Goal: Information Seeking & Learning: Find specific page/section

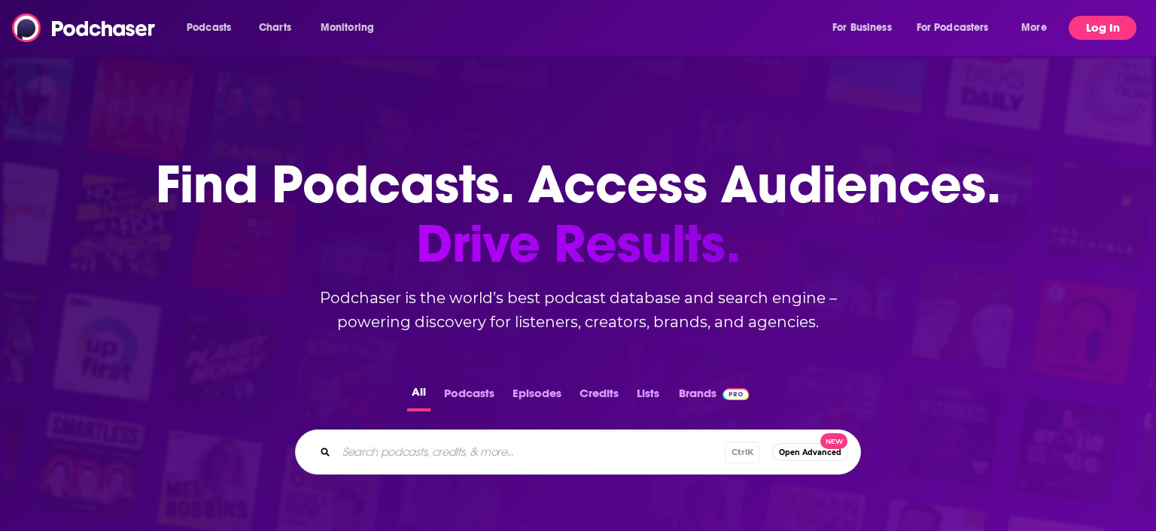
click at [1121, 23] on button "Log In" at bounding box center [1103, 28] width 68 height 24
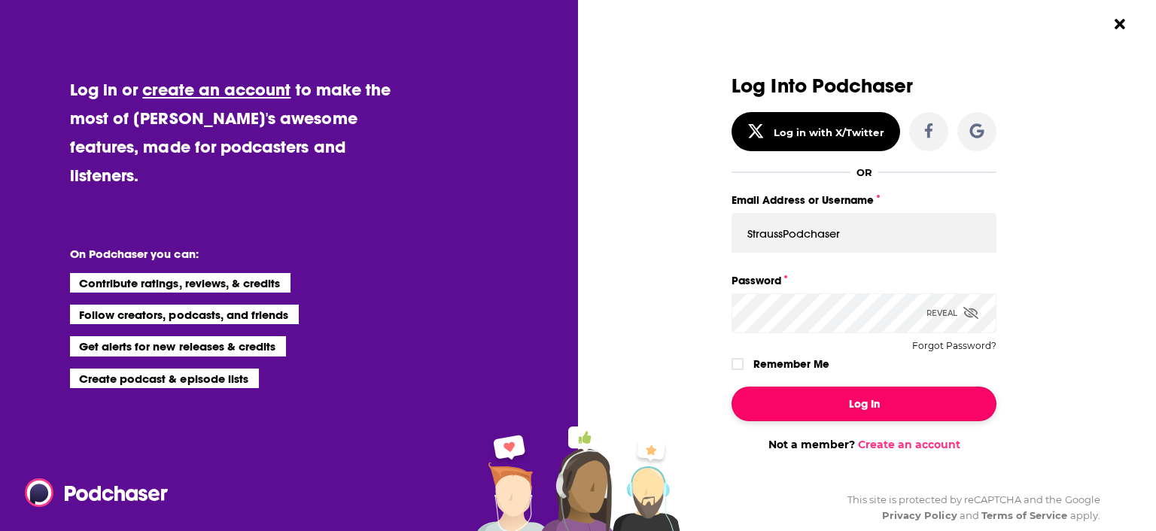
click at [926, 407] on button "Log In" at bounding box center [864, 404] width 265 height 35
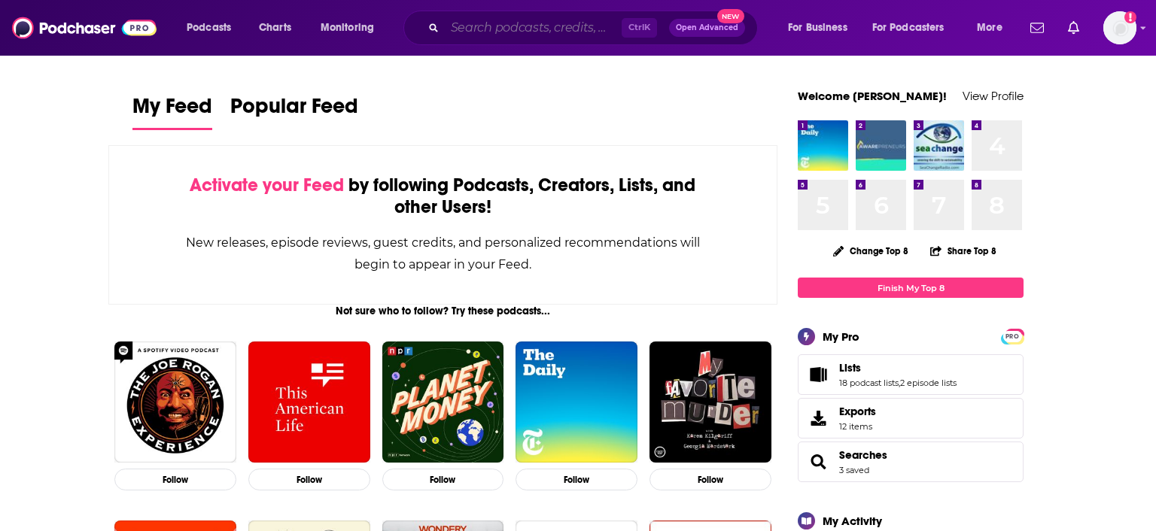
click at [594, 34] on input "Search podcasts, credits, & more..." at bounding box center [533, 28] width 177 height 24
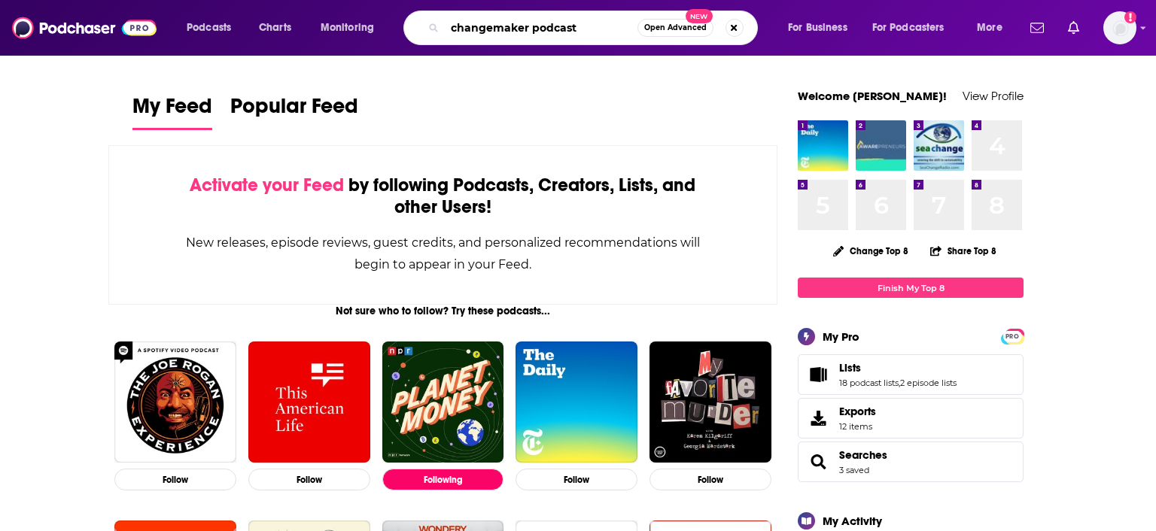
type input "changemaker podcast"
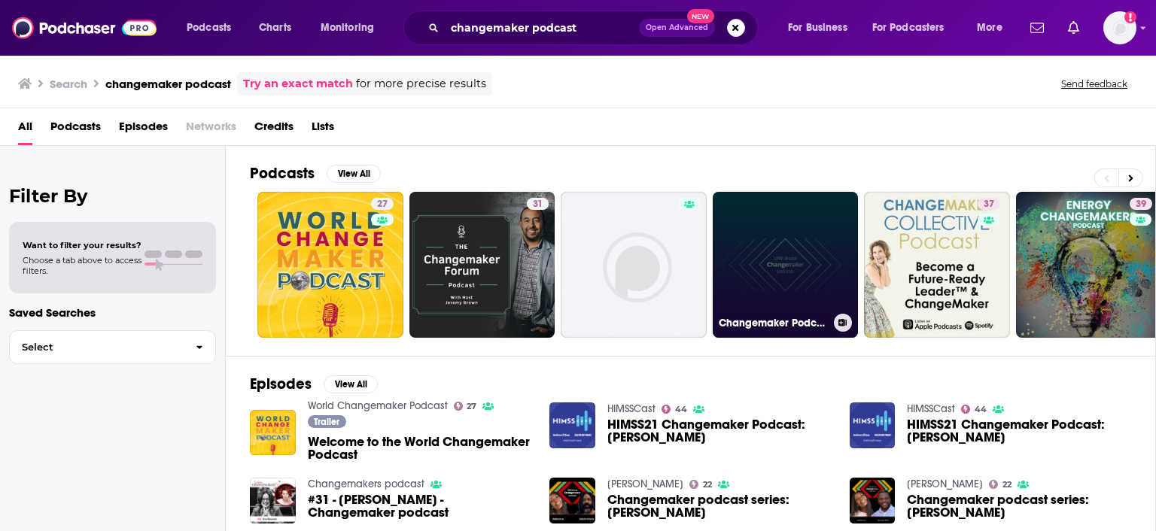
click at [763, 272] on link "Changemaker Podcast" at bounding box center [786, 265] width 146 height 146
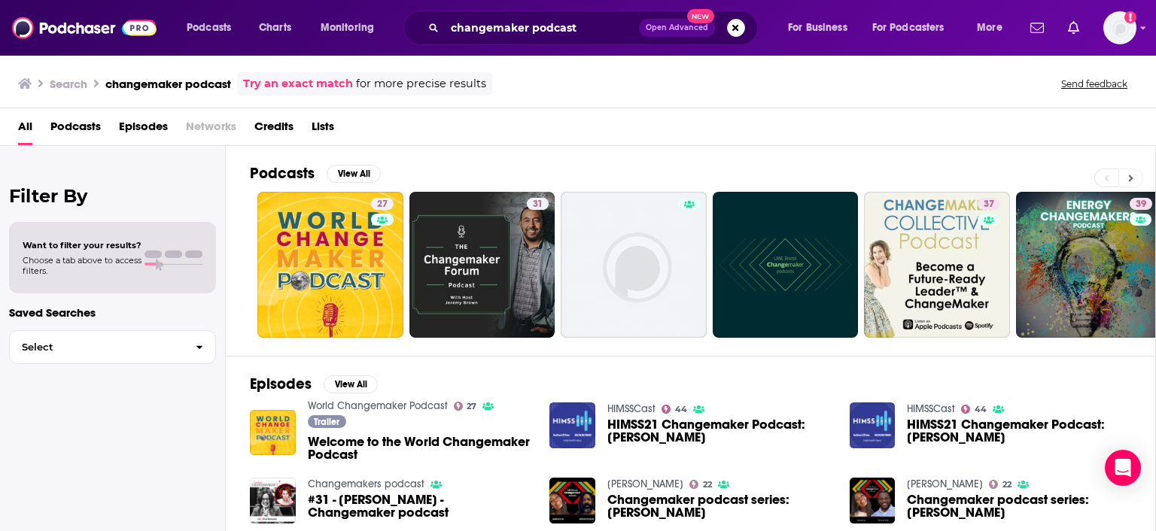
click at [1129, 175] on icon at bounding box center [1130, 178] width 5 height 11
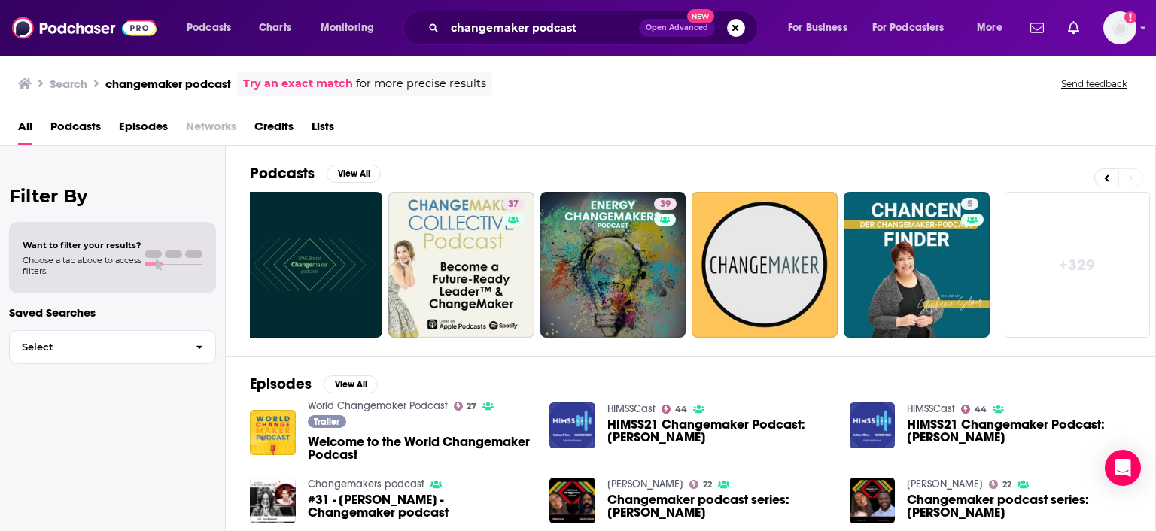
scroll to position [0, 476]
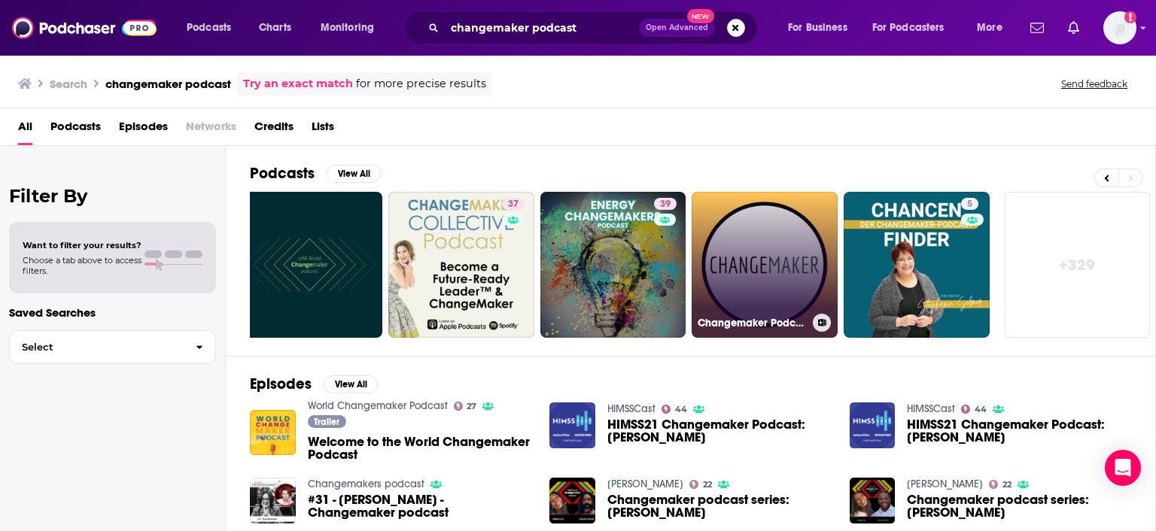
click at [768, 239] on link "Changemaker Podcast" at bounding box center [765, 265] width 146 height 146
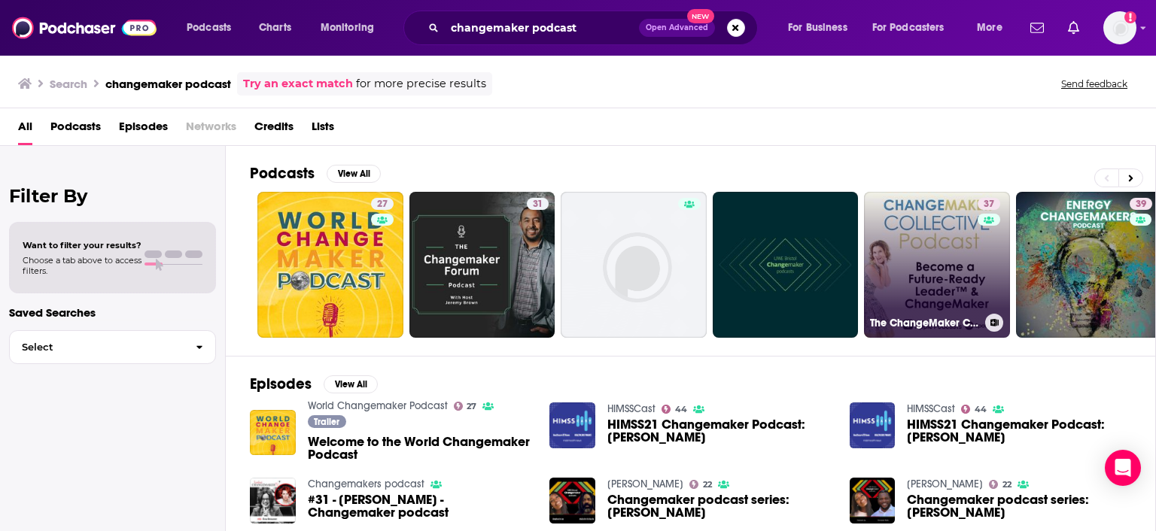
click at [928, 263] on link "37 The ChangeMaker Collective Podcast for Future-Ready Leaders™" at bounding box center [937, 265] width 146 height 146
